Goal: Check status

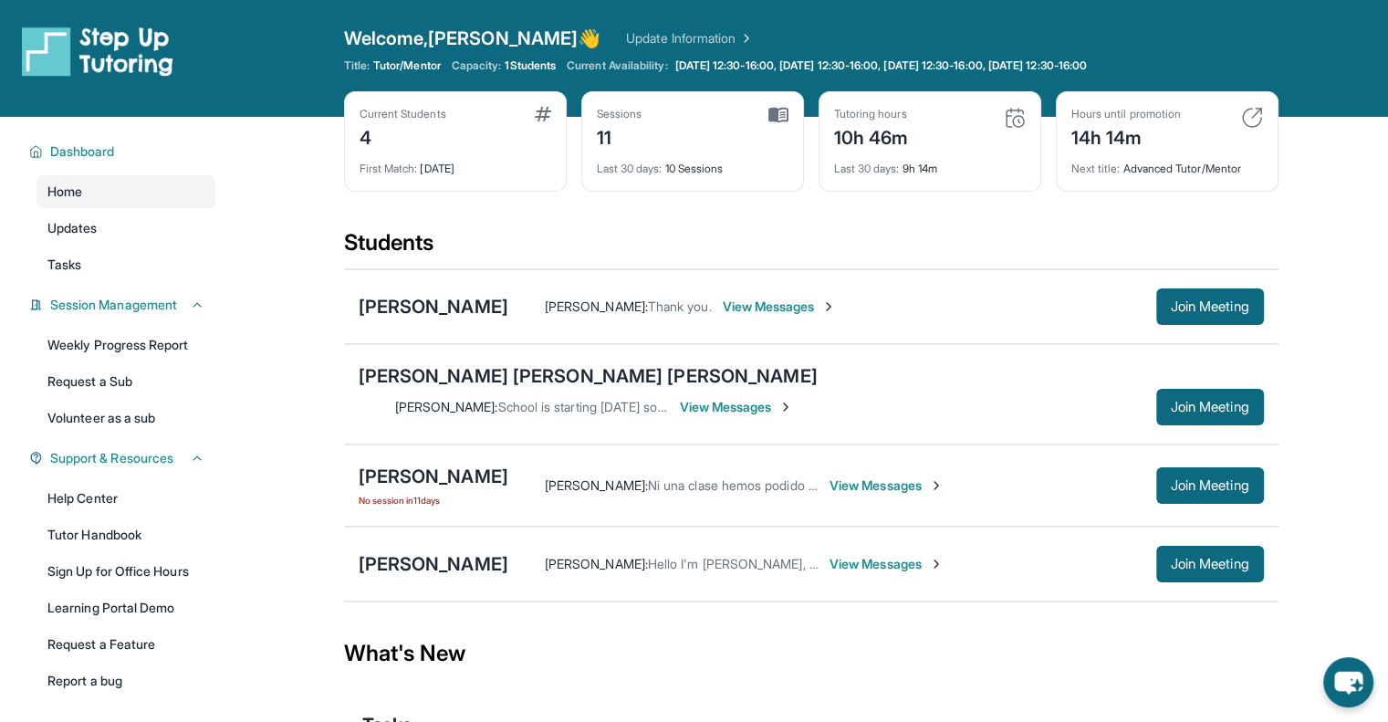
click at [445, 197] on div "Current Students 4 First Match : 1 month ago Sessions 11 Last 30 days : 10 Sess…" at bounding box center [811, 159] width 935 height 137
click at [382, 141] on div "4" at bounding box center [403, 135] width 87 height 29
